Goal: Task Accomplishment & Management: Use online tool/utility

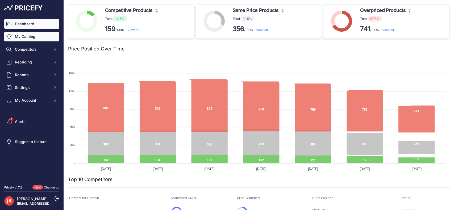
click at [25, 39] on link "My Catalog" at bounding box center [31, 37] width 55 height 10
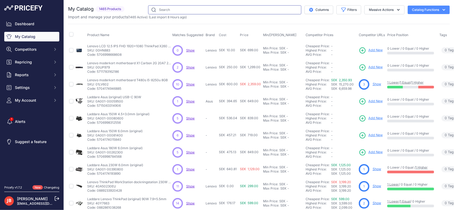
click at [174, 9] on input "text" at bounding box center [224, 9] width 153 height 9
type input "im04510"
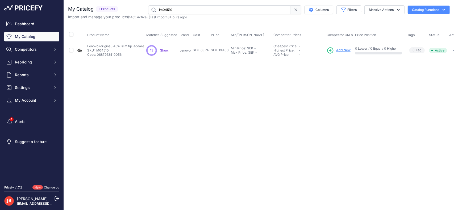
click at [163, 48] on span "Show" at bounding box center [164, 50] width 9 height 4
click at [93, 55] on p "Code: 0887263410056" at bounding box center [115, 55] width 57 height 4
click at [343, 48] on span "Add New" at bounding box center [343, 50] width 14 height 5
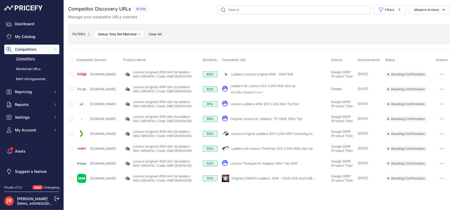
click at [278, 72] on link "Laddare Lenovo original 45W - 0B47306" at bounding box center [262, 74] width 62 height 4
click at [72, 103] on input "checkbox" at bounding box center [71, 104] width 4 height 4
checkbox input "true"
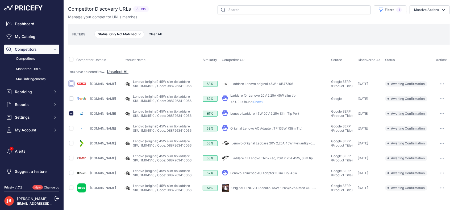
click at [71, 83] on input "checkbox" at bounding box center [71, 84] width 4 height 4
checkbox input "true"
click at [73, 144] on input "checkbox" at bounding box center [71, 143] width 4 height 4
checkbox input "true"
click at [71, 171] on input "checkbox" at bounding box center [71, 173] width 4 height 4
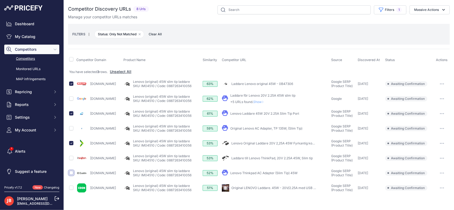
checkbox input "true"
click at [278, 158] on link "Laddare till Lenovo ThinkPad, 20V 2.25A 45W, Slim tip" at bounding box center [271, 158] width 81 height 4
click at [442, 84] on button "button" at bounding box center [442, 83] width 11 height 7
click at [431, 97] on button "Confirm match" at bounding box center [427, 95] width 44 height 9
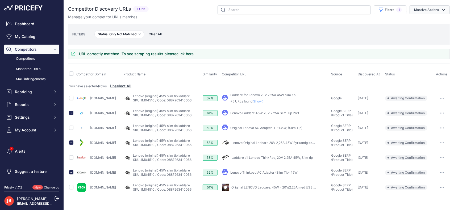
click at [431, 7] on button "Massive Actions" at bounding box center [429, 9] width 40 height 9
click at [432, 20] on span "Confirm Match" at bounding box center [424, 22] width 26 height 5
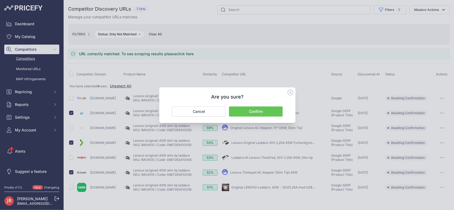
click at [252, 110] on button "Confirm" at bounding box center [256, 112] width 54 height 10
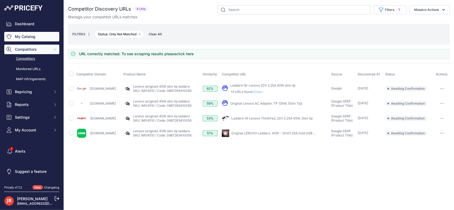
click at [45, 35] on link "My Catalog" at bounding box center [31, 37] width 55 height 10
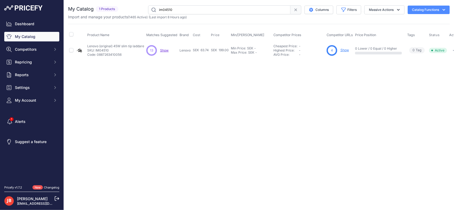
click at [345, 49] on link "Show" at bounding box center [344, 50] width 9 height 4
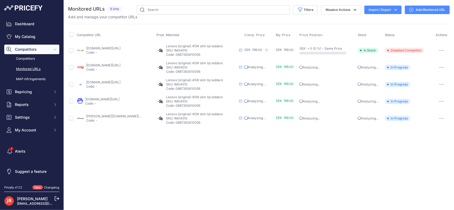
click at [112, 98] on link "[DOMAIN_NAME][URL]" at bounding box center [102, 99] width 34 height 4
